Goal: Check status: Check status

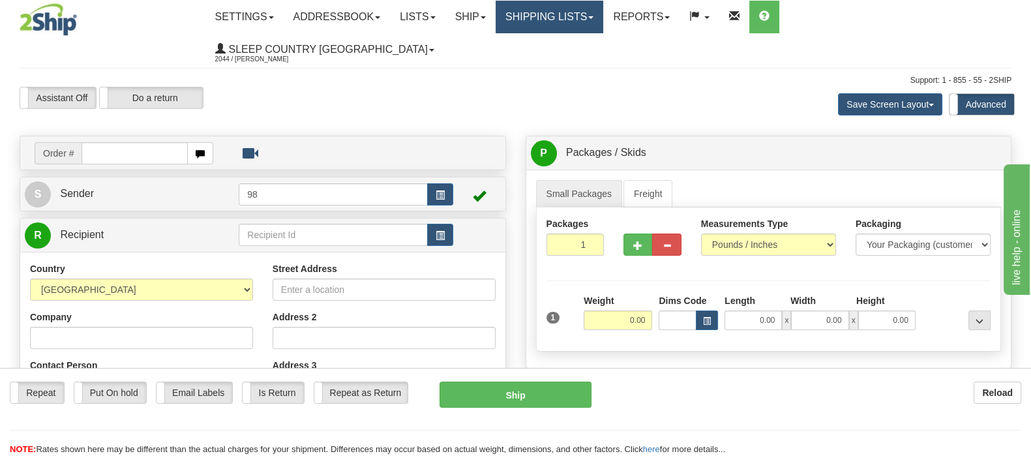
click at [575, 9] on link "Shipping lists" at bounding box center [550, 17] width 108 height 33
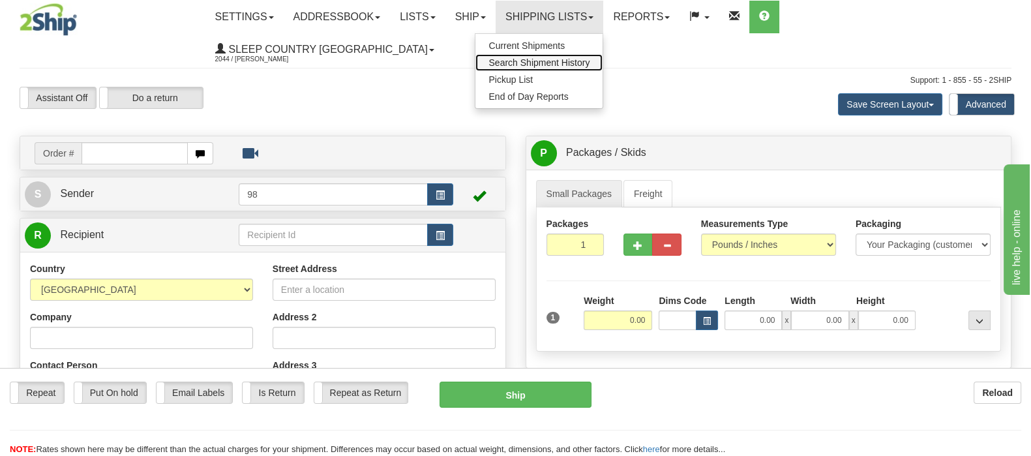
click at [584, 65] on span "Search Shipment History" at bounding box center [539, 62] width 101 height 10
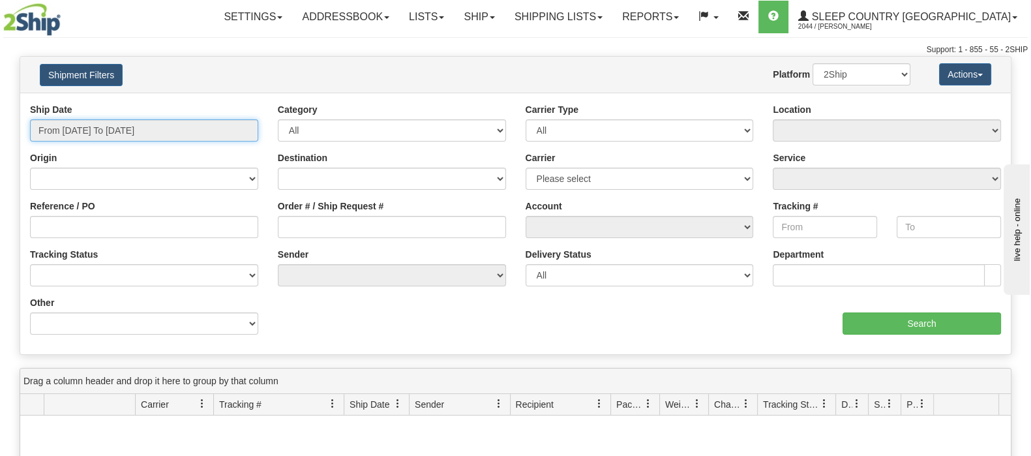
drag, startPoint x: 134, startPoint y: 125, endPoint x: 130, endPoint y: 180, distance: 54.9
click at [134, 125] on input "From [DATE] To [DATE]" at bounding box center [144, 130] width 228 height 22
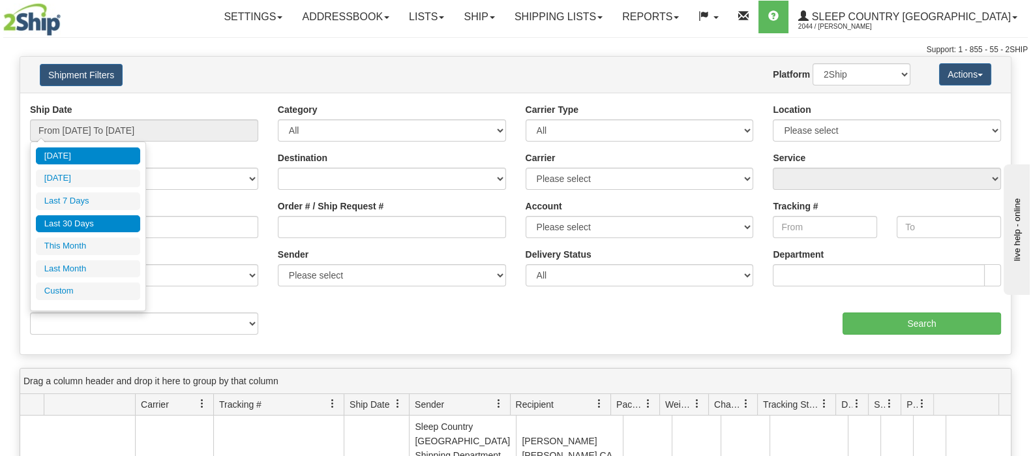
click at [108, 217] on li "Last 30 Days" at bounding box center [88, 224] width 104 height 18
type input "From [DATE] To [DATE]"
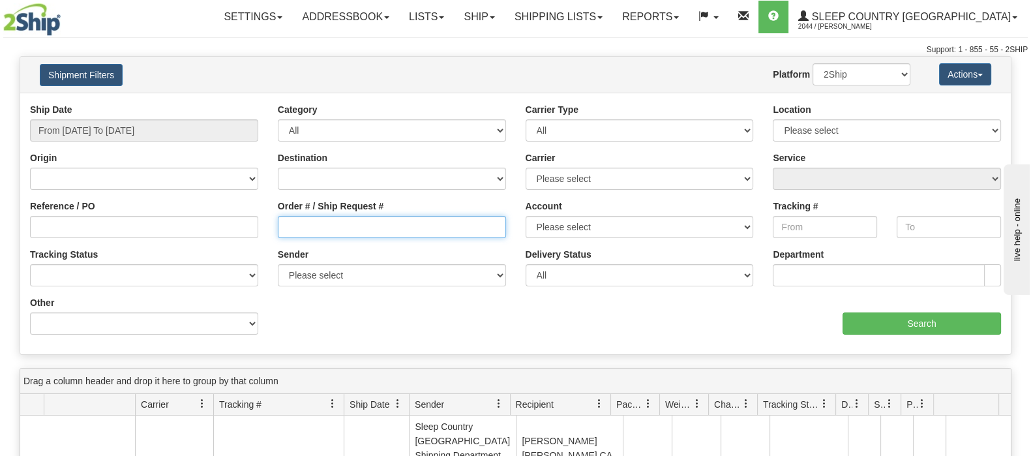
click at [309, 237] on input "Order # / Ship Request #" at bounding box center [392, 227] width 228 height 22
paste input "039078841"
type input "039078841"
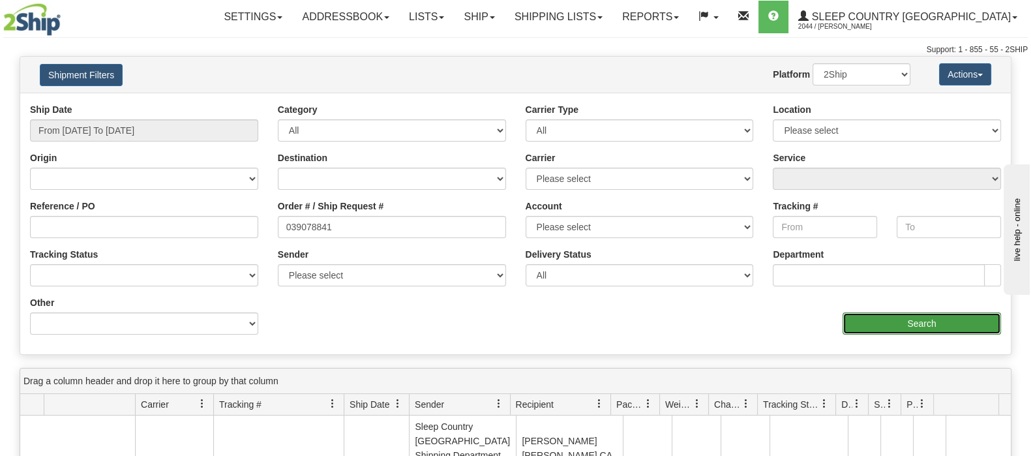
click at [899, 312] on input "Search" at bounding box center [922, 323] width 159 height 22
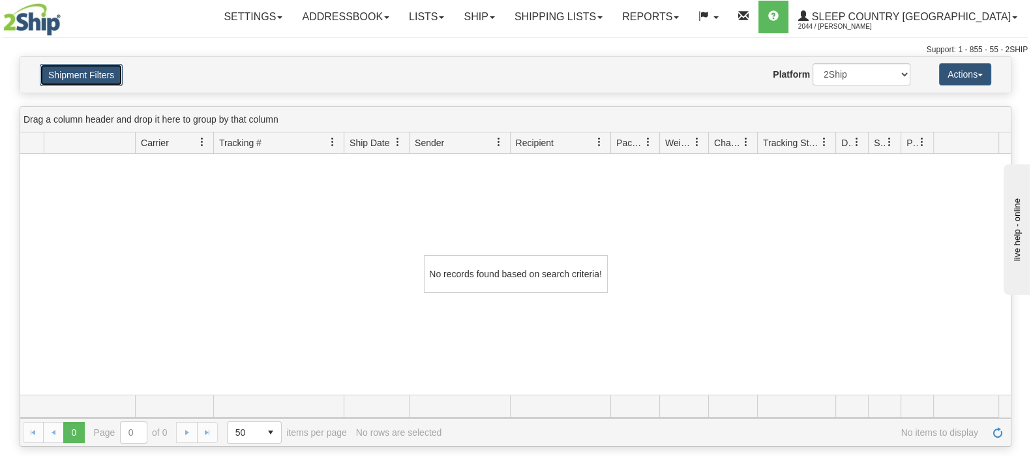
click at [80, 75] on button "Shipment Filters" at bounding box center [81, 75] width 83 height 22
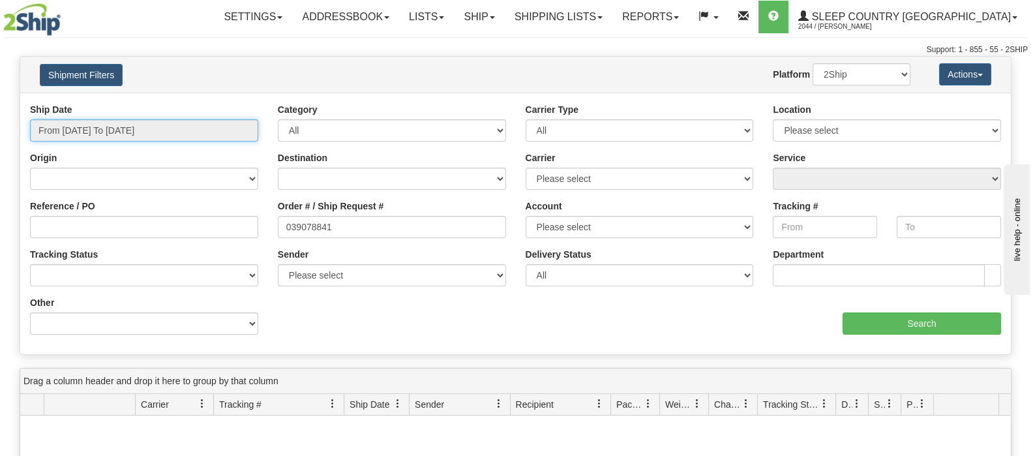
click at [134, 129] on input "From [DATE] To [DATE]" at bounding box center [144, 130] width 228 height 22
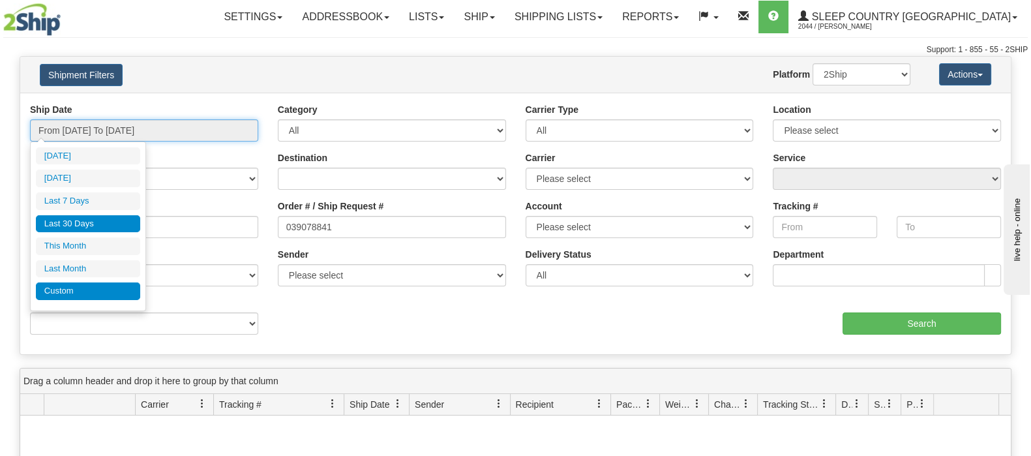
type input "[DATE]"
click at [95, 282] on li "Custom" at bounding box center [88, 291] width 104 height 18
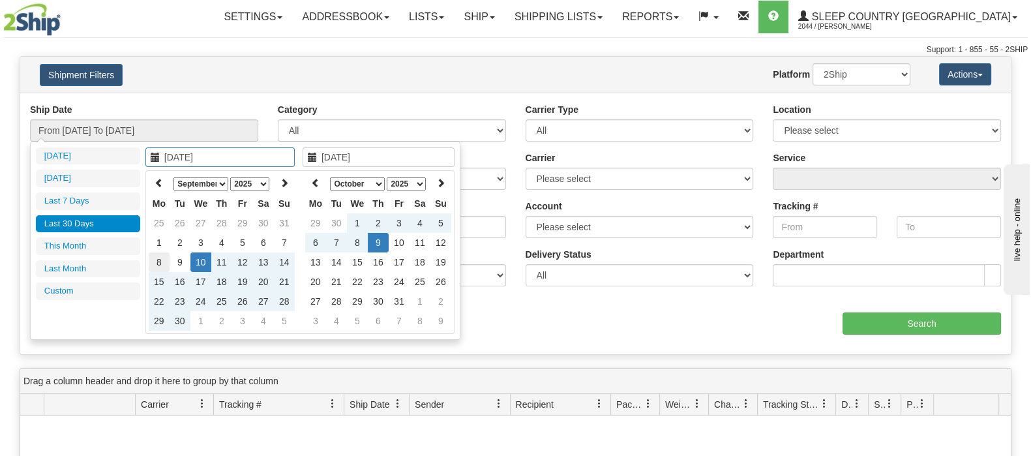
type input "[DATE]"
click at [163, 181] on icon at bounding box center [159, 182] width 9 height 9
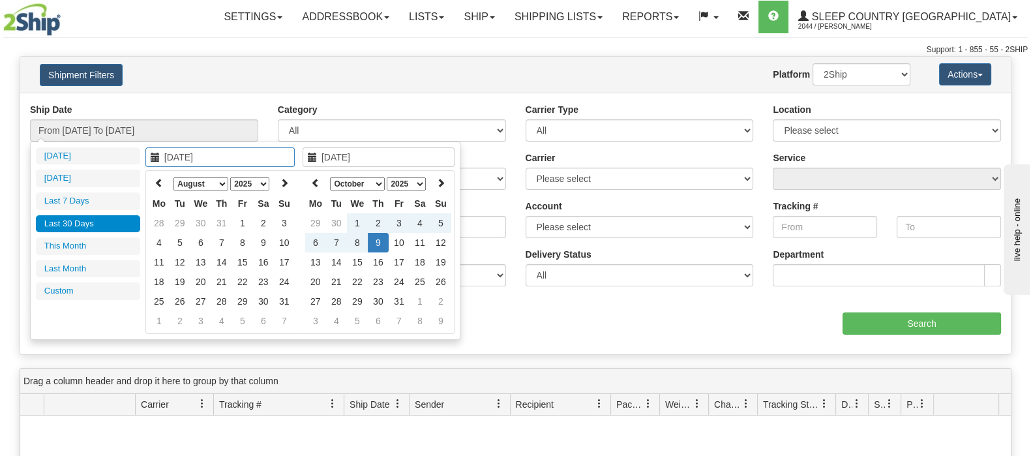
click at [163, 181] on icon at bounding box center [159, 182] width 9 height 9
type input "[DATE]"
click at [176, 222] on td "1" at bounding box center [180, 223] width 21 height 20
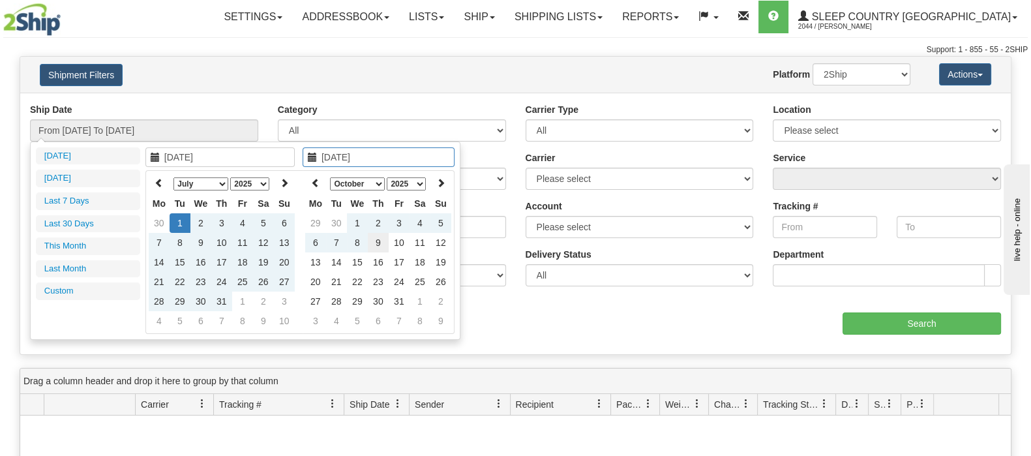
type input "[DATE]"
click at [386, 241] on td "9" at bounding box center [378, 243] width 21 height 20
type input "From [DATE] To [DATE]"
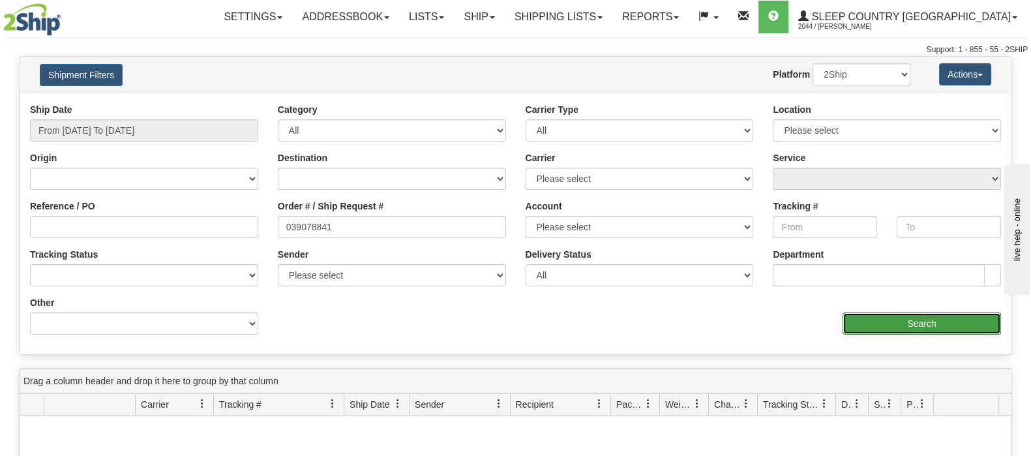
click at [880, 317] on input "Search" at bounding box center [922, 323] width 159 height 22
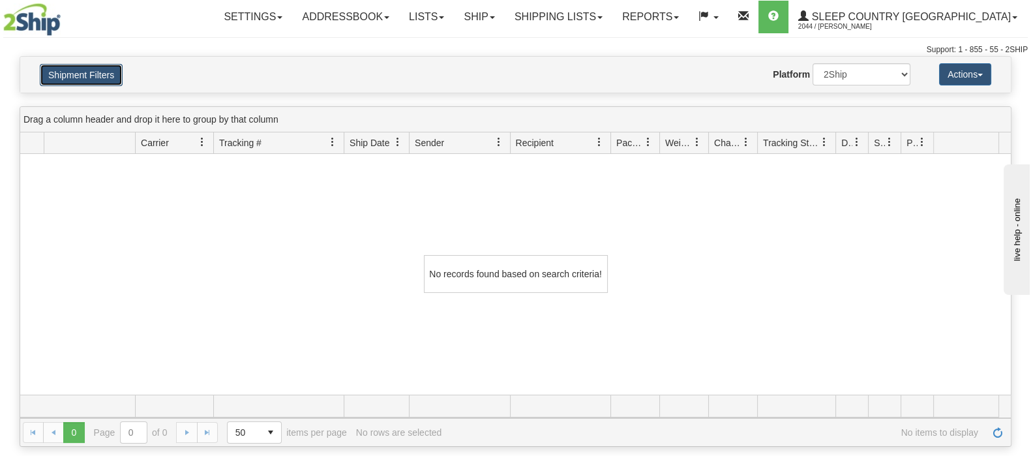
click at [78, 73] on button "Shipment Filters" at bounding box center [81, 75] width 83 height 22
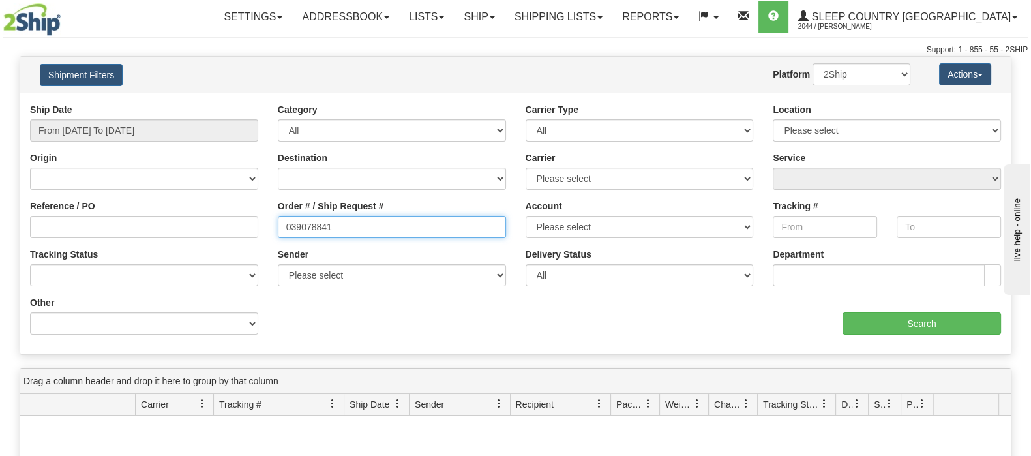
click at [370, 230] on input "039078841" at bounding box center [392, 227] width 228 height 22
drag, startPoint x: 284, startPoint y: 218, endPoint x: 297, endPoint y: 230, distance: 17.6
click at [284, 218] on input "039078841" at bounding box center [392, 227] width 228 height 22
drag, startPoint x: 359, startPoint y: 229, endPoint x: 156, endPoint y: 205, distance: 204.2
click at [156, 103] on div "Reference / PO Order # / Ship Request # 039078841 Account Please select [GEOGRA…" at bounding box center [515, 103] width 991 height 0
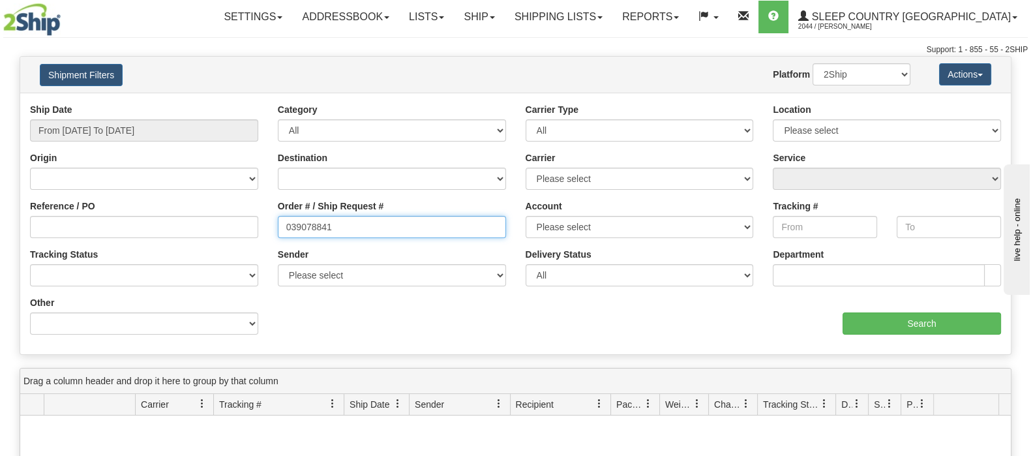
paste input "9002H877509"
type input "9002H877509"
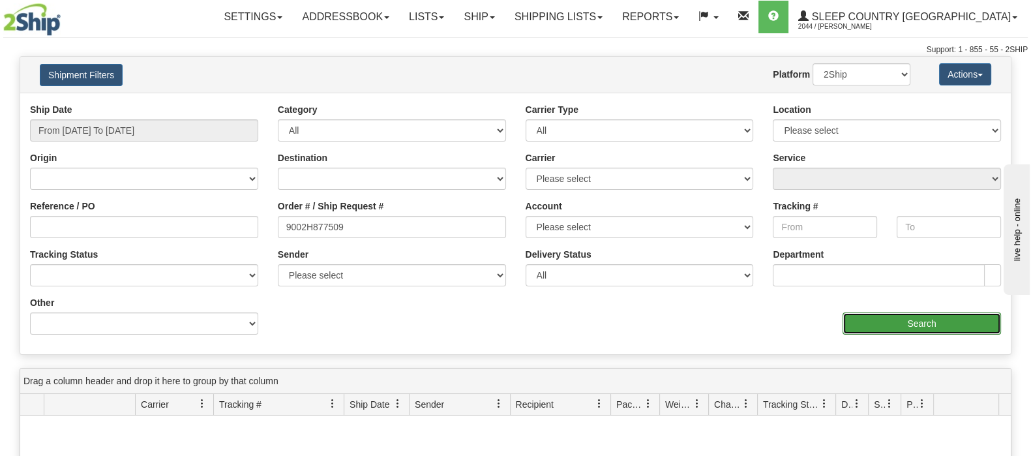
click at [920, 322] on input "Search" at bounding box center [922, 323] width 159 height 22
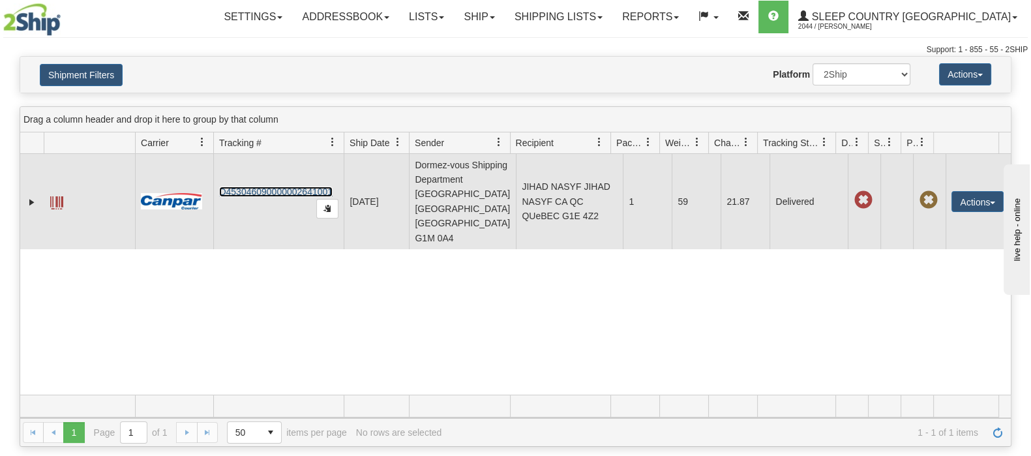
click at [269, 187] on link "D453046090000002641001" at bounding box center [276, 192] width 114 height 10
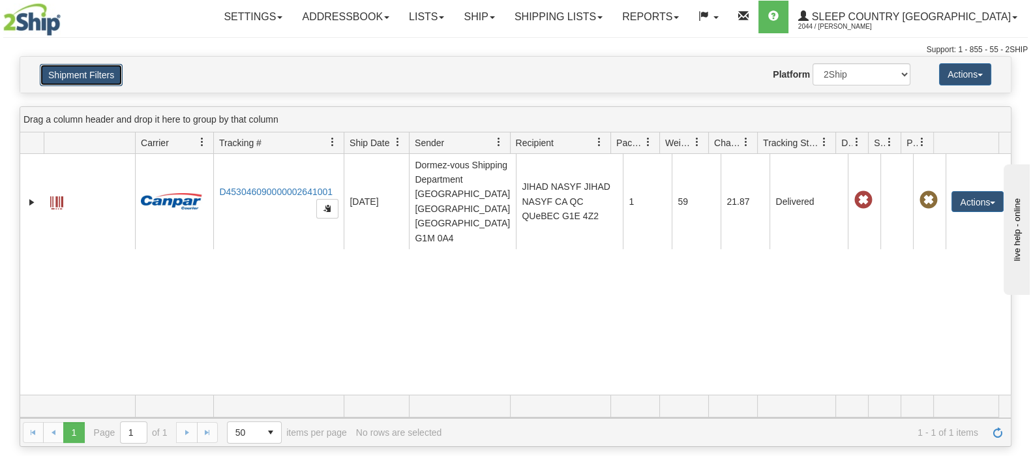
click at [78, 82] on button "Shipment Filters" at bounding box center [81, 75] width 83 height 22
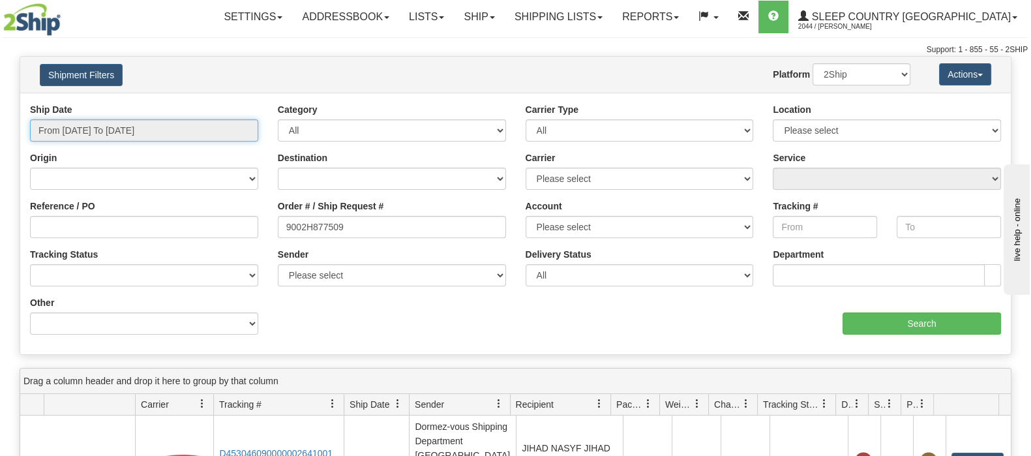
click at [160, 134] on input "From [DATE] To [DATE]" at bounding box center [144, 130] width 228 height 22
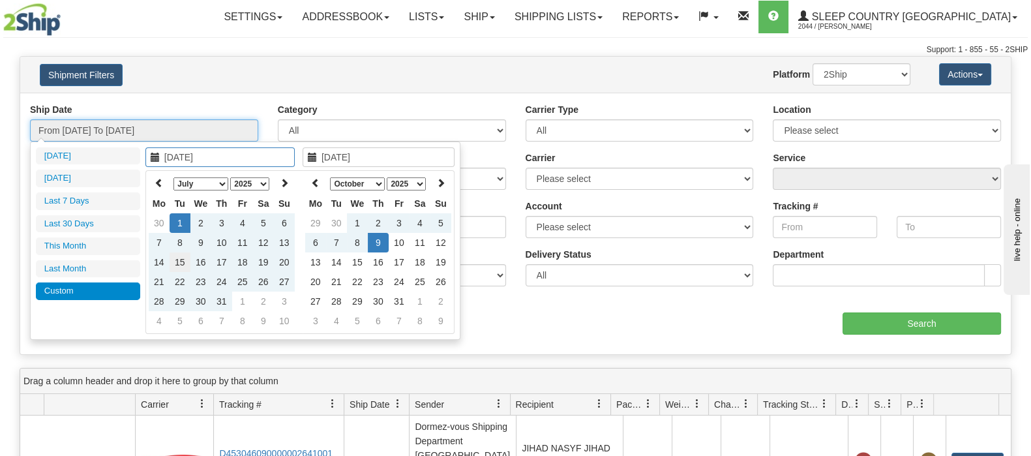
type input "[DATE]"
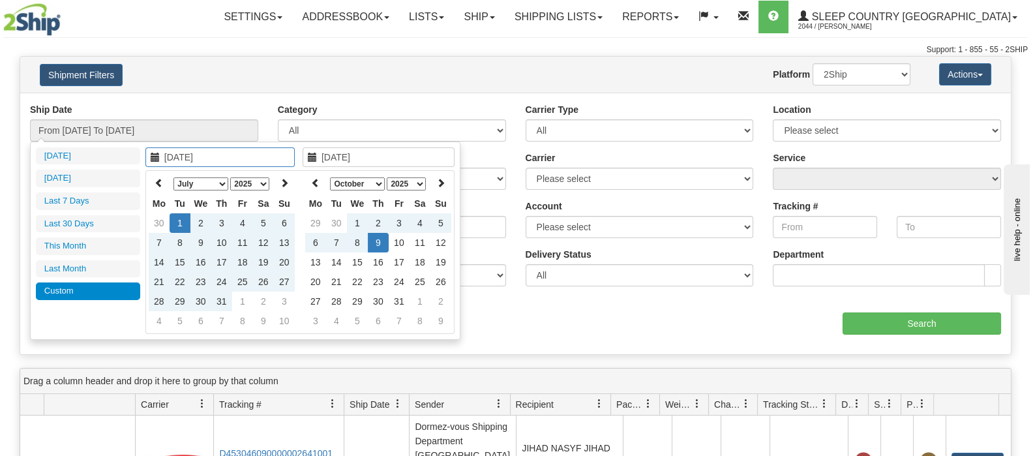
click at [212, 45] on div "Support: 1 - 855 - 55 - 2SHIP" at bounding box center [515, 49] width 1025 height 11
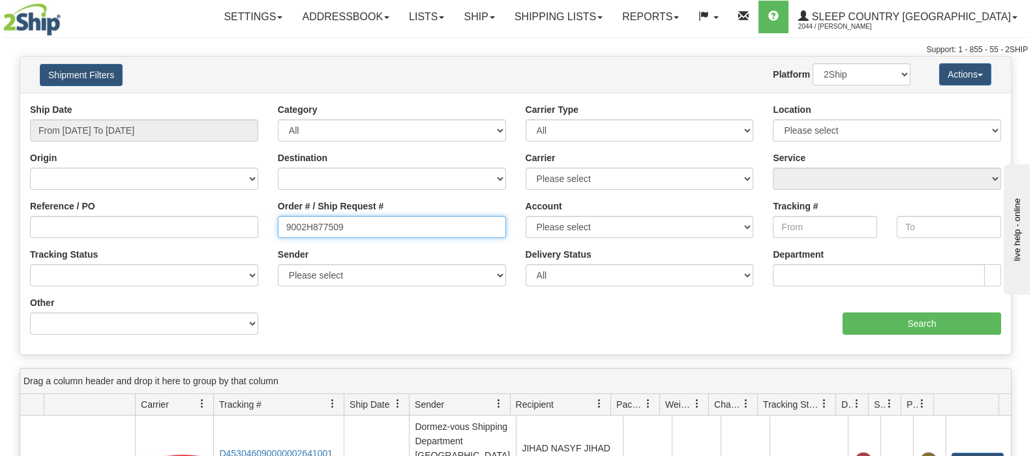
click at [150, 103] on div "Reference / PO Order # / Ship Request # 9002H877509 Account Please select [GEOG…" at bounding box center [515, 103] width 991 height 0
paste input "0I146818"
type input "9000I146818"
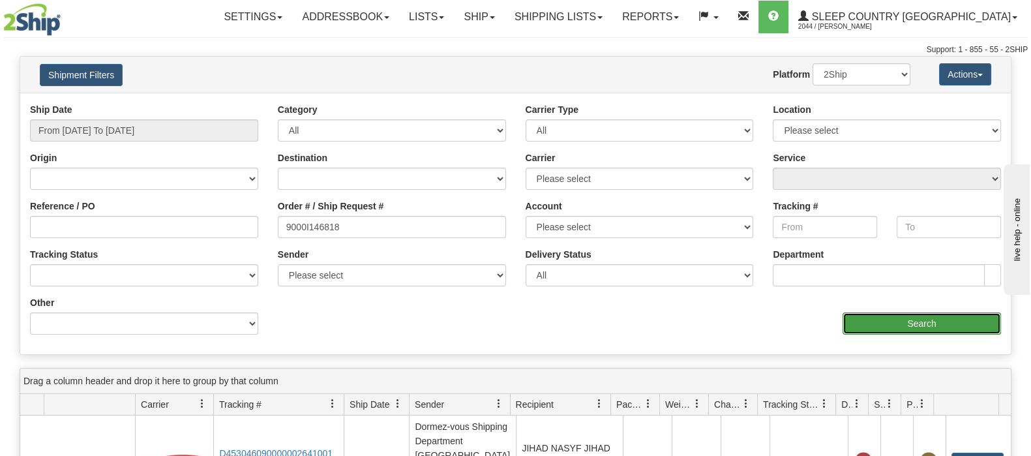
click at [907, 324] on input "Search" at bounding box center [922, 323] width 159 height 22
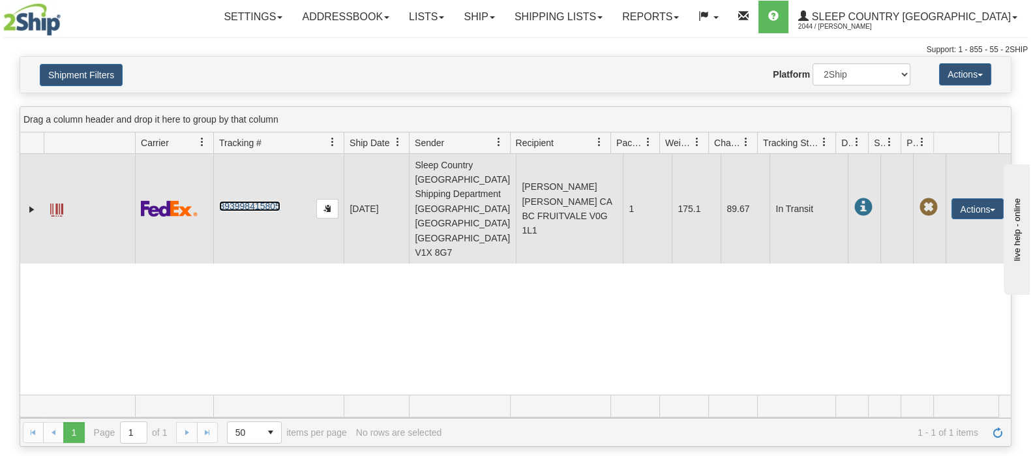
click at [258, 201] on link "393998415805" at bounding box center [249, 206] width 61 height 10
